Goal: Entertainment & Leisure: Consume media (video, audio)

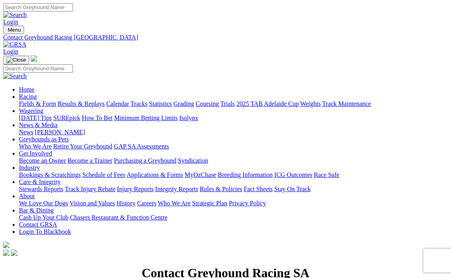
scroll to position [473, 0]
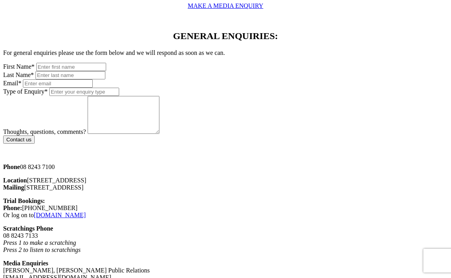
drag, startPoint x: 434, startPoint y: 0, endPoint x: 262, endPoint y: 23, distance: 173.9
click at [262, 23] on div "GENERAL ENQUIRIES: For general enquiries please use the form below and we will …" at bounding box center [225, 86] width 445 height 141
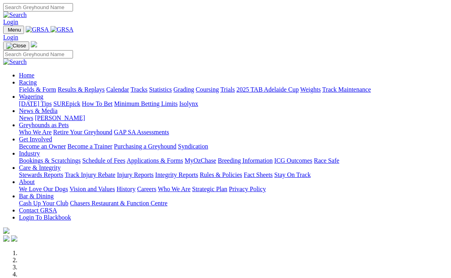
click at [37, 79] on link "Racing" at bounding box center [28, 82] width 18 height 7
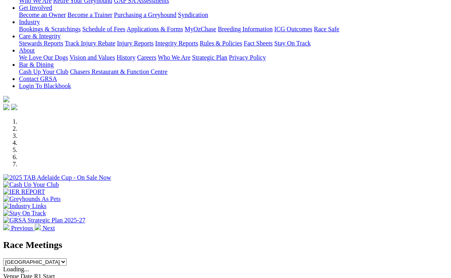
scroll to position [158, 0]
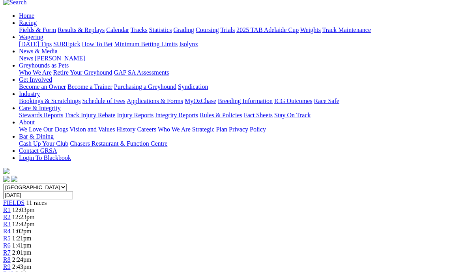
scroll to position [79, 0]
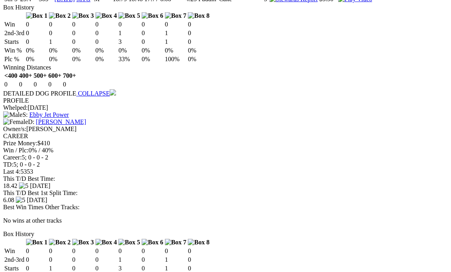
scroll to position [710, 0]
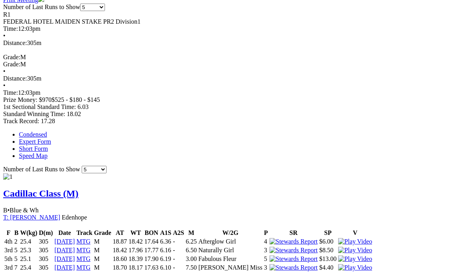
scroll to position [355, 0]
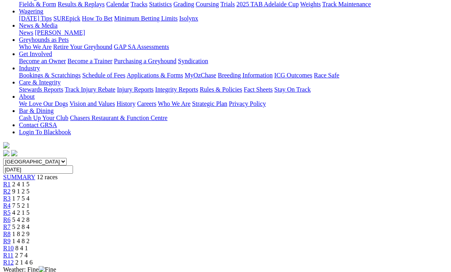
scroll to position [118, 0]
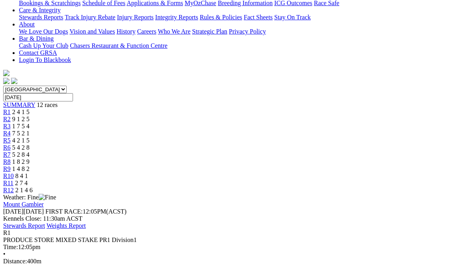
scroll to position [158, 0]
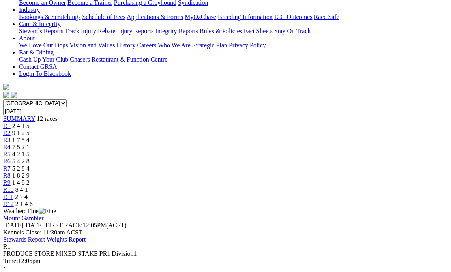
scroll to position [118, 0]
